Goal: Contribute content: Contribute content

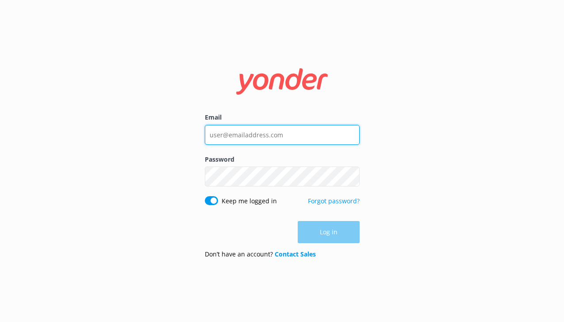
click at [251, 143] on input "Email" at bounding box center [282, 135] width 155 height 20
click at [0, 321] on com-1password-button at bounding box center [0, 322] width 0 height 0
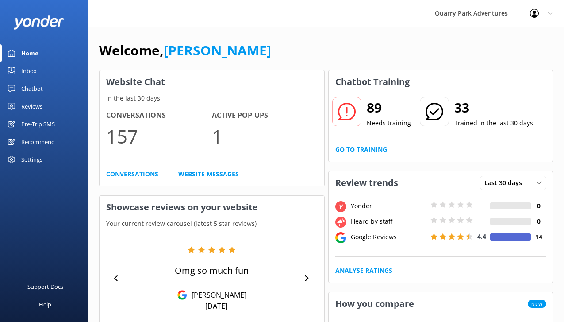
click at [34, 161] on div "Settings" at bounding box center [31, 159] width 21 height 18
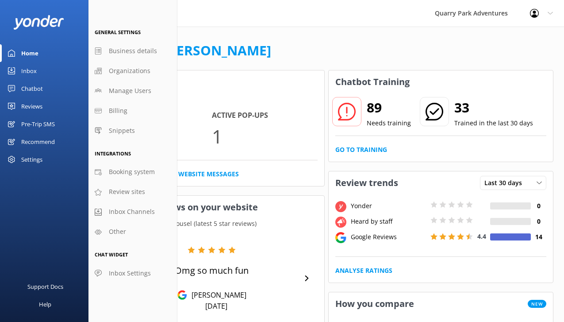
click at [42, 158] on div "Settings" at bounding box center [31, 159] width 21 height 18
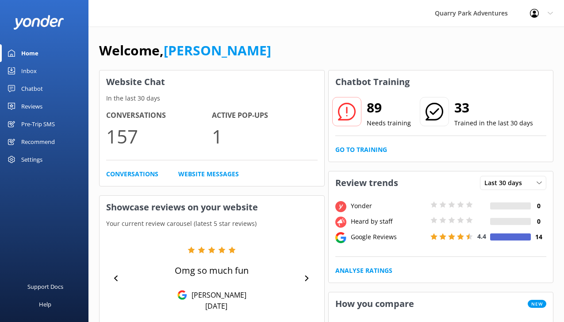
click at [42, 158] on div "Settings" at bounding box center [31, 159] width 21 height 18
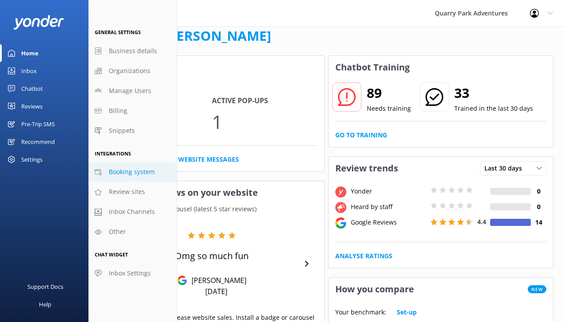
scroll to position [20, 0]
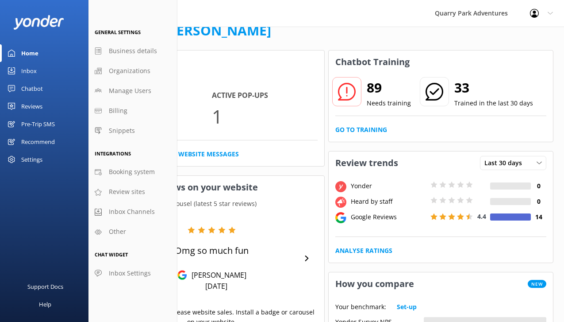
click at [39, 108] on div "Reviews" at bounding box center [31, 106] width 21 height 18
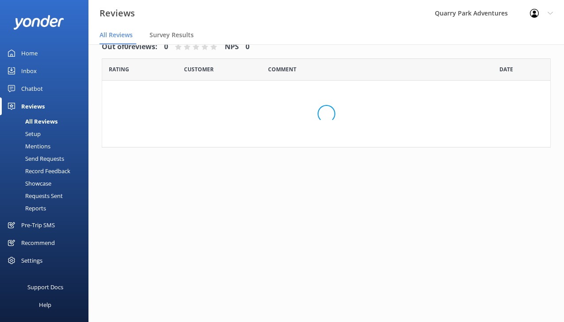
scroll to position [18, 0]
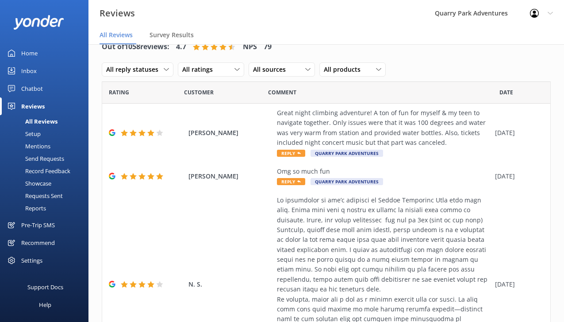
click at [35, 244] on div "Recommend" at bounding box center [38, 243] width 34 height 18
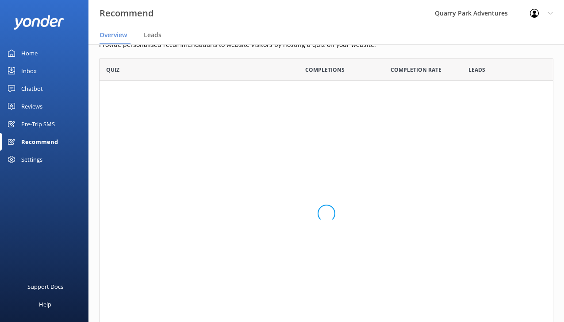
scroll to position [288, 454]
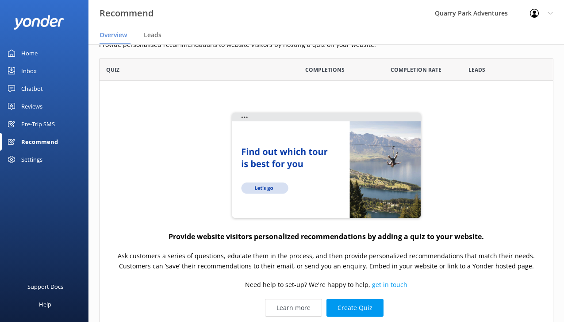
click at [51, 129] on div "Pre-Trip SMS" at bounding box center [38, 124] width 34 height 18
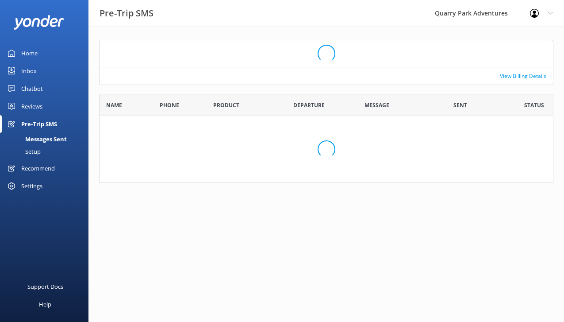
scroll to position [77, 454]
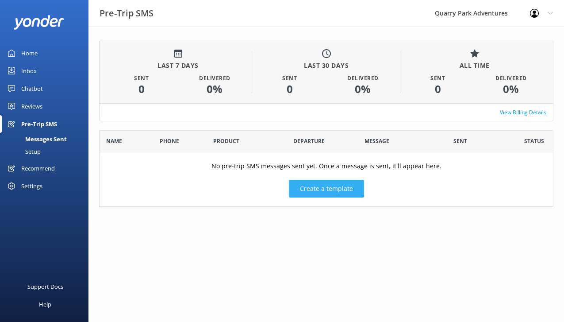
click at [334, 187] on button "Create a template" at bounding box center [326, 189] width 75 height 18
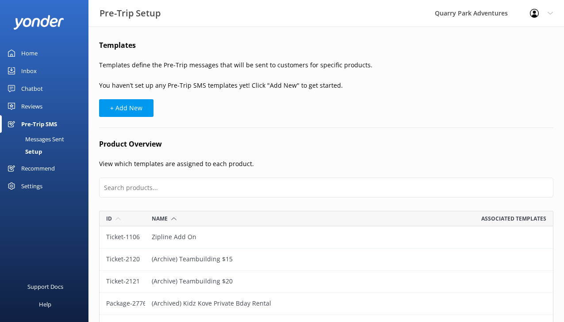
click at [42, 73] on link "Inbox" at bounding box center [44, 71] width 88 height 18
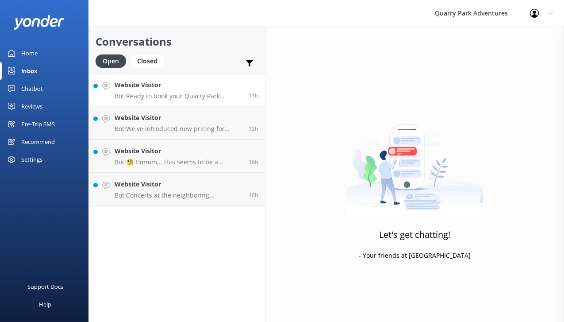
click at [147, 88] on h4 "Website Visitor" at bounding box center [178, 85] width 127 height 10
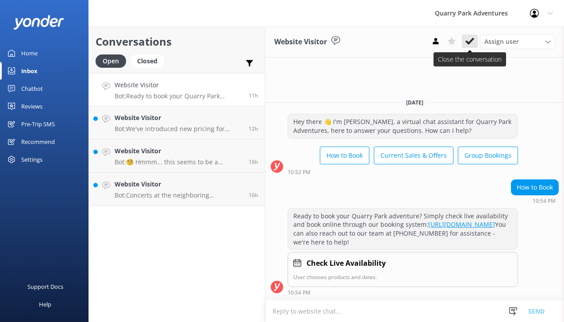
click at [467, 44] on icon at bounding box center [469, 41] width 9 height 9
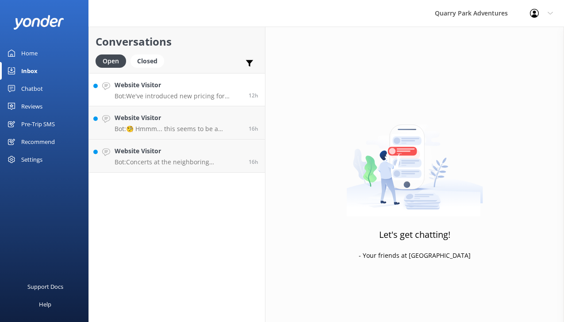
click at [185, 87] on h4 "Website Visitor" at bounding box center [178, 85] width 127 height 10
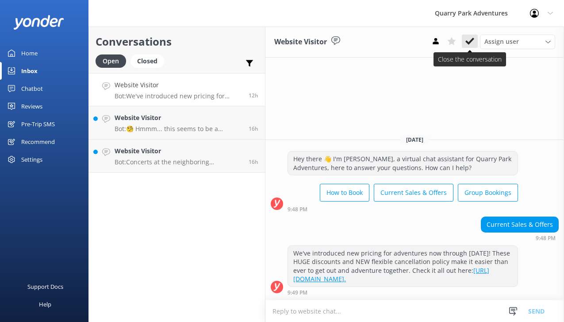
click at [469, 37] on icon at bounding box center [469, 41] width 9 height 9
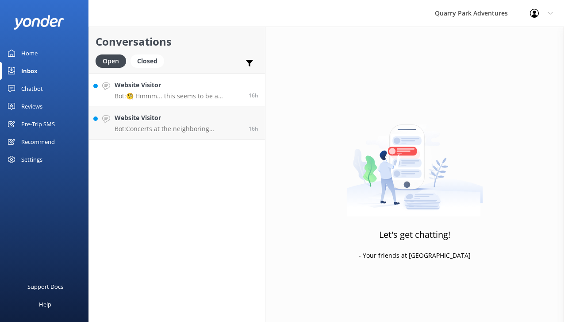
click at [182, 96] on p "Bot: 🧐 Hmmm... this seems to be a question better suited for one of our helpful…" at bounding box center [178, 96] width 127 height 8
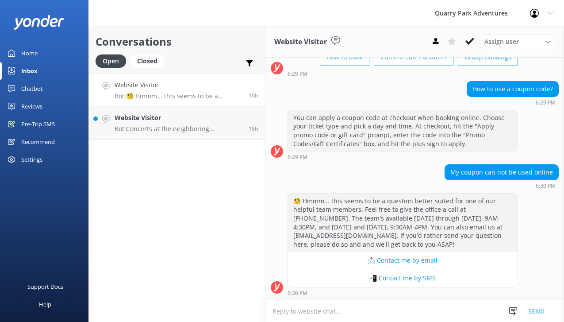
scroll to position [50, 0]
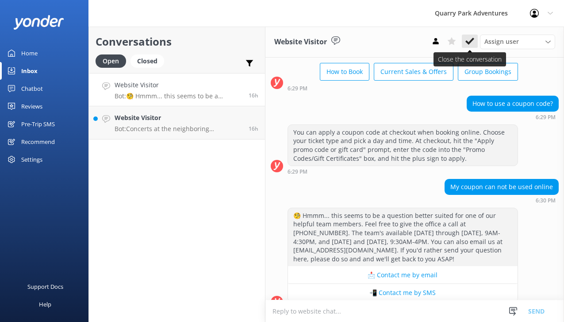
click at [467, 46] on button at bounding box center [470, 40] width 16 height 13
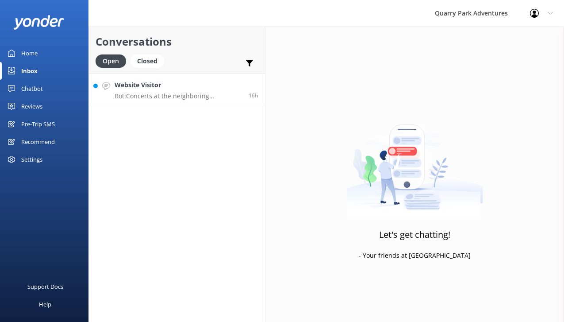
click at [205, 93] on p "Bot: Concerts at the neighboring [GEOGRAPHIC_DATA] are managed by the City of […" at bounding box center [178, 96] width 127 height 8
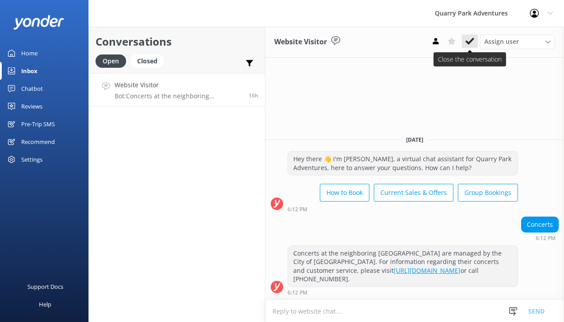
click at [469, 41] on icon at bounding box center [469, 41] width 9 height 9
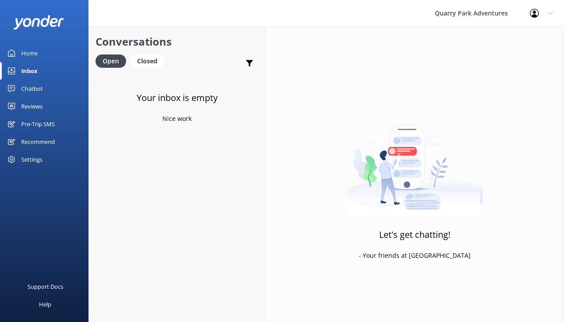
click at [34, 54] on div "Home" at bounding box center [29, 53] width 16 height 18
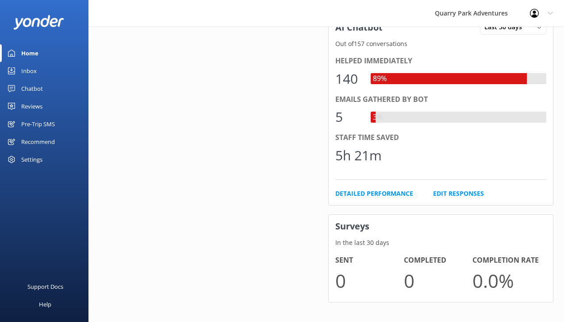
scroll to position [402, 0]
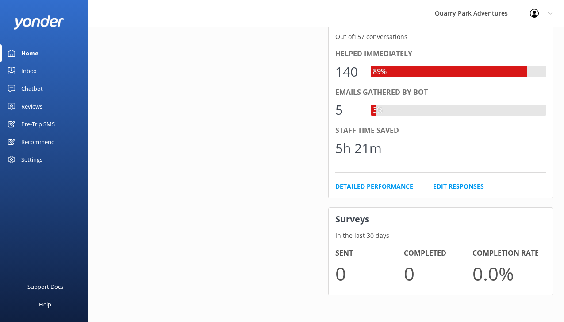
click at [41, 103] on div "Reviews" at bounding box center [31, 106] width 21 height 18
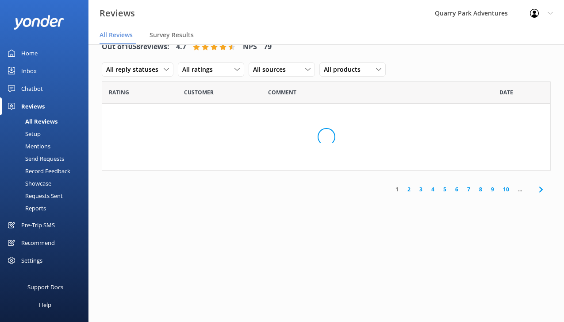
scroll to position [18, 0]
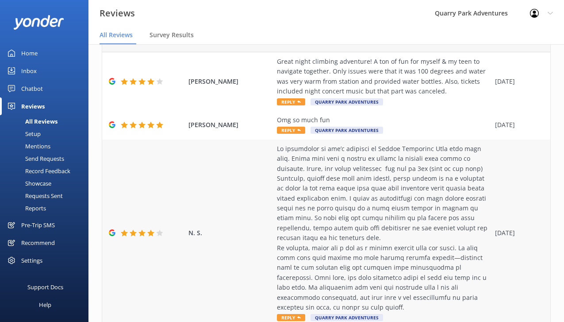
scroll to position [30, 0]
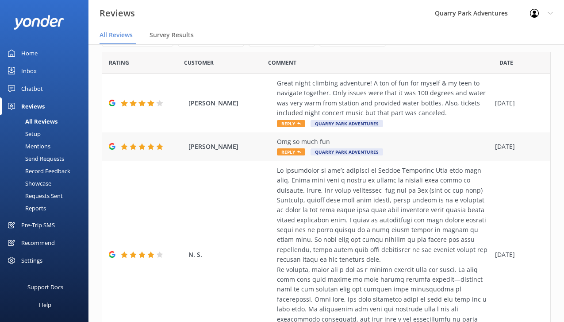
click at [424, 135] on div "[PERSON_NAME] Omg so much fun Reply Quarry Park Adventures [DATE]" at bounding box center [326, 146] width 448 height 29
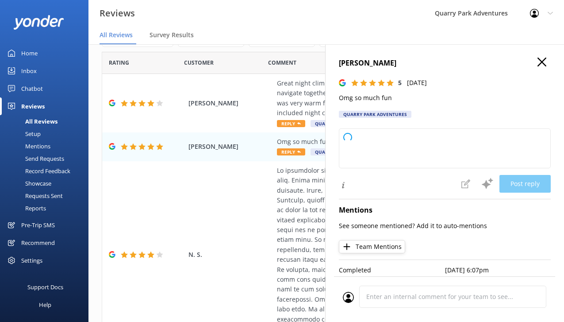
type textarea "Thank you so much for your wonderful review! We're thrilled to hear you had a g…"
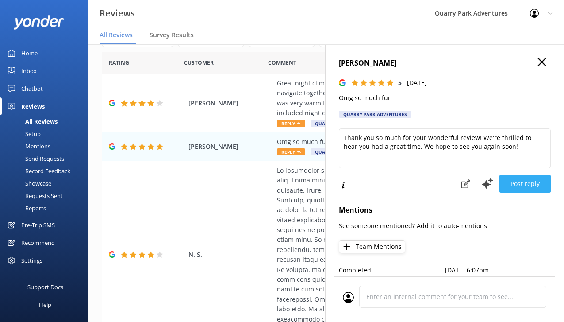
click at [513, 187] on button "Post reply" at bounding box center [524, 184] width 51 height 18
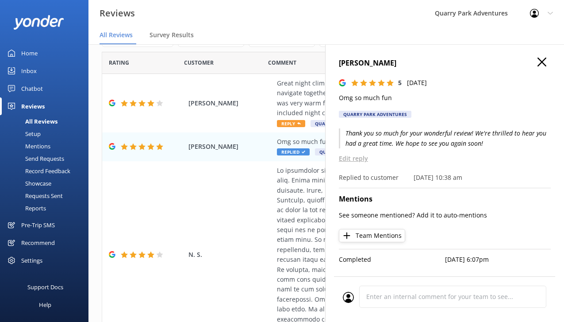
click at [539, 62] on icon "button" at bounding box center [541, 61] width 9 height 9
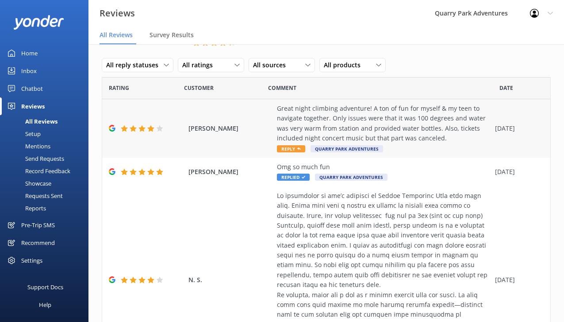
scroll to position [4, 0]
click at [38, 183] on div "Showcase" at bounding box center [28, 183] width 46 height 12
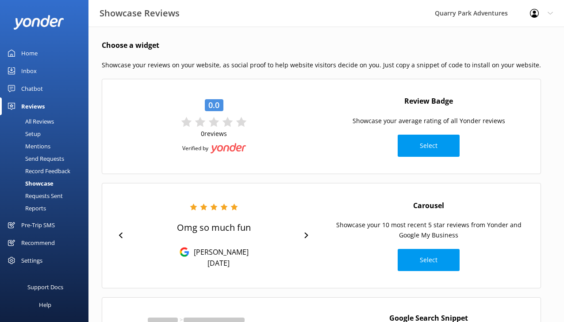
click at [29, 70] on div "Inbox" at bounding box center [28, 71] width 15 height 18
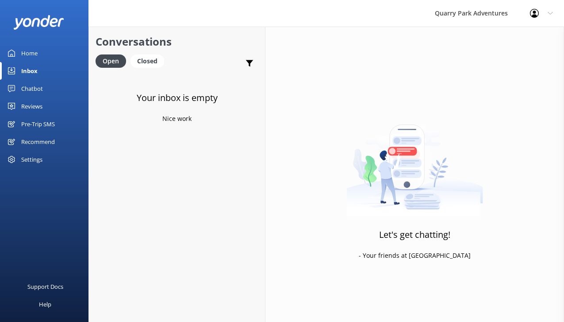
click at [29, 88] on div "Chatbot" at bounding box center [32, 89] width 22 height 18
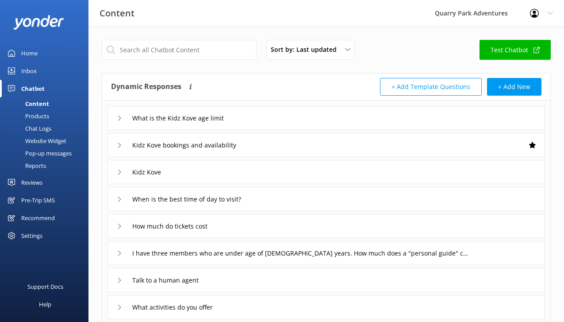
click at [40, 215] on div "Recommend" at bounding box center [38, 218] width 34 height 18
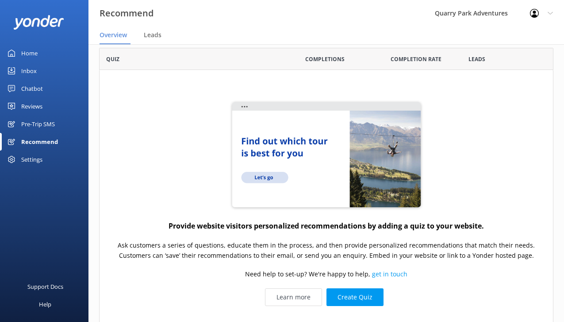
scroll to position [31, 0]
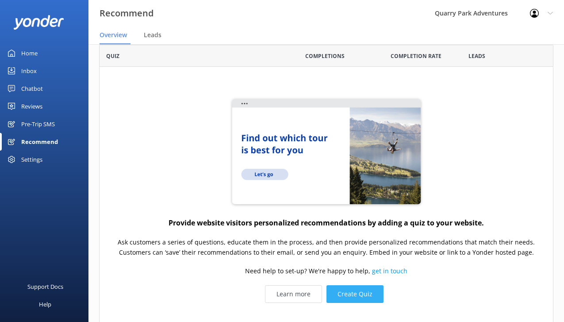
click at [342, 295] on button "Create Quiz" at bounding box center [354, 294] width 57 height 18
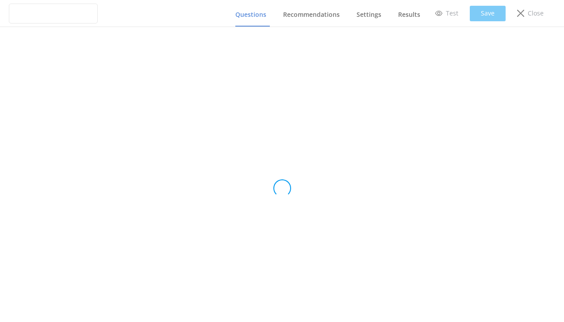
type input "Untitled Quiz"
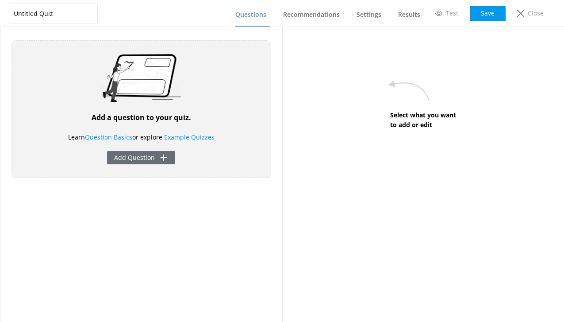
click at [149, 162] on button "Add Question" at bounding box center [141, 157] width 68 height 13
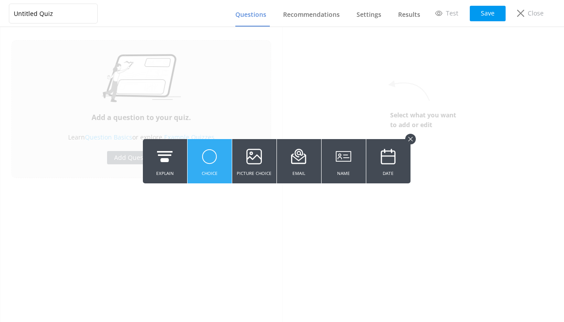
click at [205, 168] on icon at bounding box center [209, 156] width 15 height 24
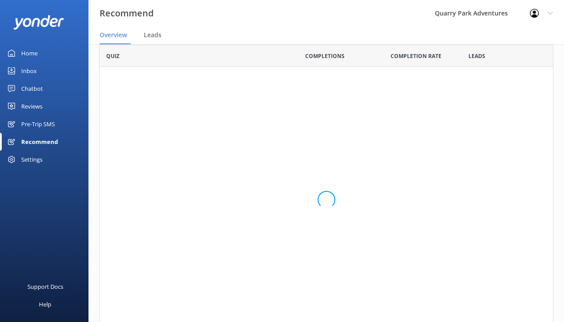
scroll to position [288, 454]
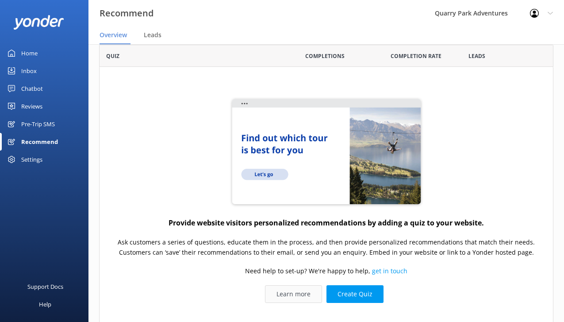
click at [302, 295] on link "Learn more" at bounding box center [293, 294] width 57 height 18
